Goal: Communication & Community: Share content

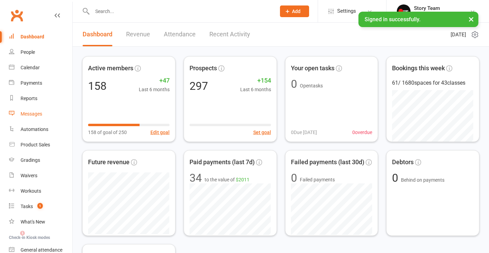
click at [30, 118] on link "Messages" at bounding box center [40, 113] width 63 height 15
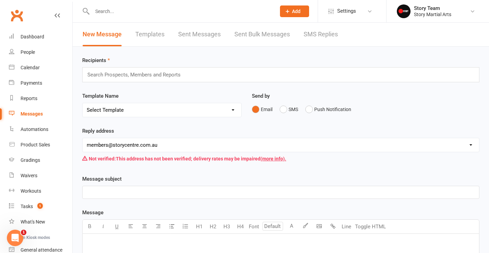
click at [160, 74] on input "text" at bounding box center [137, 74] width 101 height 9
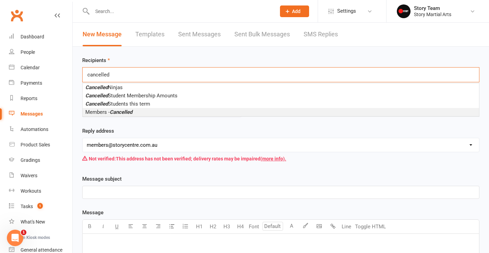
type input "cancelled"
click at [126, 112] on em "Cancelled" at bounding box center [121, 112] width 23 height 6
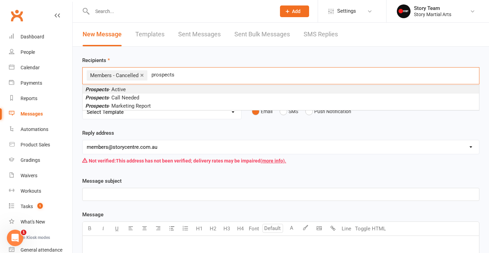
type input "prospects"
click at [140, 91] on li "Prospects - Active" at bounding box center [281, 89] width 396 height 8
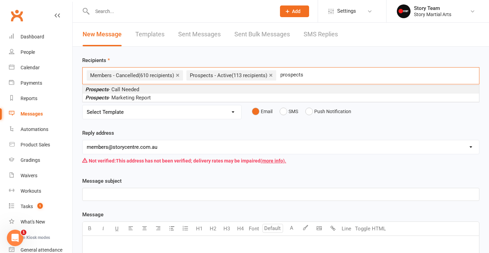
type input "prospects"
click at [228, 89] on li "Prospects - Call Needed" at bounding box center [281, 89] width 396 height 8
type input "prospects"
click at [167, 89] on li "Prospects - Marketing Report" at bounding box center [281, 89] width 396 height 8
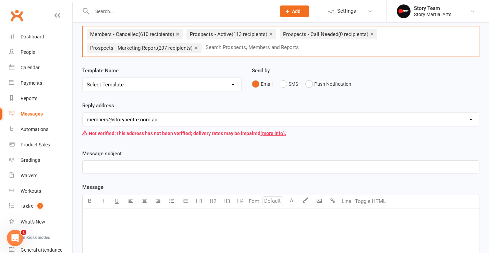
scroll to position [70, 0]
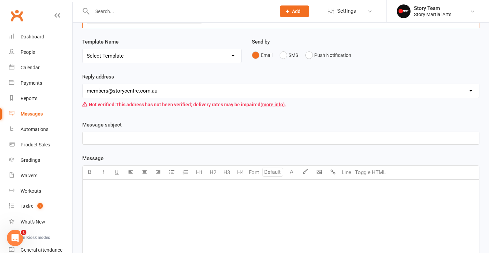
click at [172, 136] on p "﻿" at bounding box center [281, 138] width 388 height 8
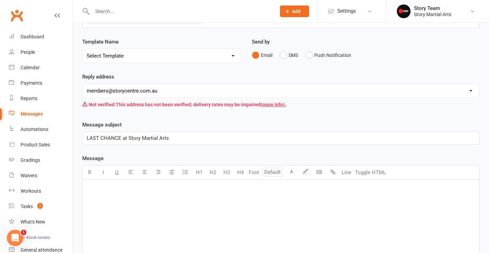
click at [144, 191] on p "﻿" at bounding box center [281, 188] width 388 height 8
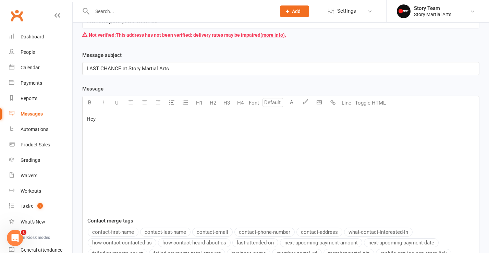
scroll to position [148, 0]
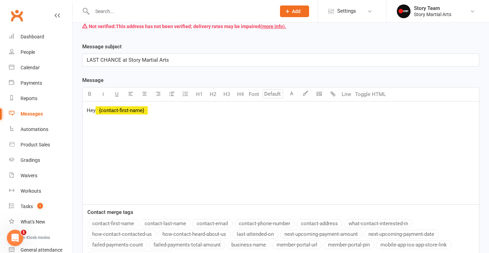
click at [109, 222] on button "contact-first-name" at bounding box center [113, 223] width 51 height 9
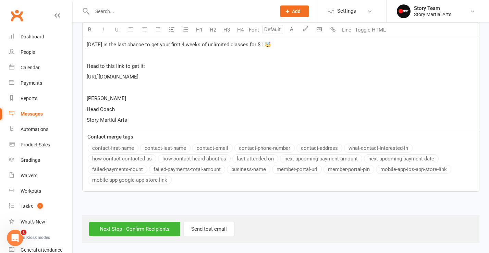
scroll to position [241, 0]
click at [148, 222] on input "Next Step - Confirm Recipients" at bounding box center [134, 229] width 91 height 14
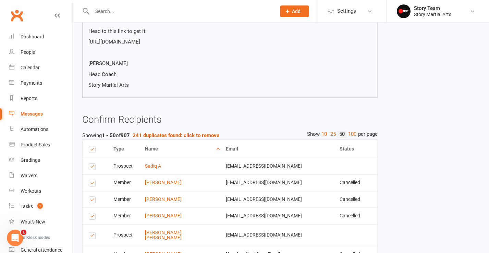
scroll to position [145, 0]
click at [203, 138] on strong "241 duplicates found: click to remove" at bounding box center [176, 135] width 87 height 6
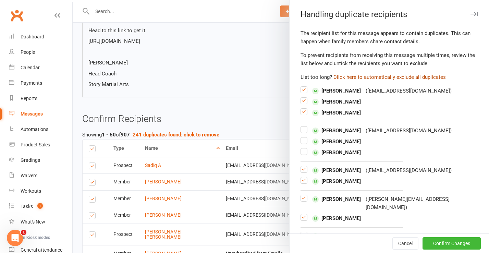
click at [376, 77] on button "Click here to automatically exclude all duplicates" at bounding box center [389, 77] width 112 height 8
click at [450, 242] on button "Confirm Changes" at bounding box center [451, 243] width 58 height 12
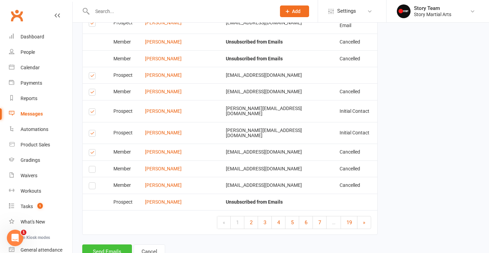
click at [104, 244] on button "Send Emails" at bounding box center [107, 251] width 50 height 14
